Goal: Obtain resource: Obtain resource

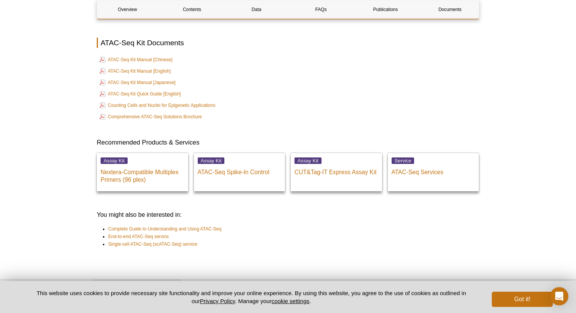
scroll to position [2103, 0]
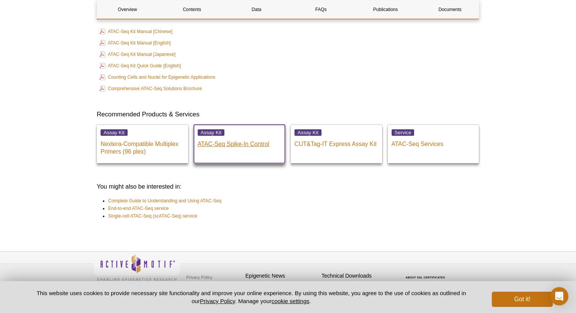
click at [235, 137] on p "ATAC-Seq Spike-In Control" at bounding box center [240, 142] width 84 height 11
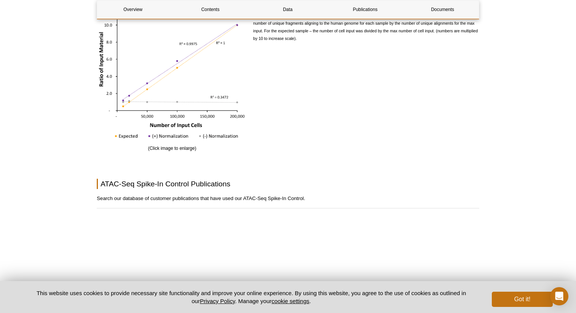
scroll to position [1445, 0]
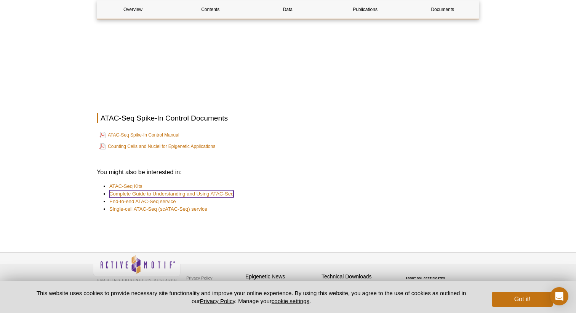
click at [220, 190] on link "Complete Guide to Understanding and Using ATAC-Seq" at bounding box center [171, 194] width 124 height 8
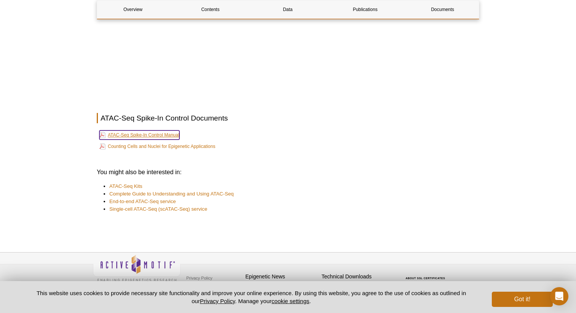
click at [166, 131] on link "ATAC-Seq Spike-In Control Manual" at bounding box center [139, 135] width 80 height 9
